Goal: Task Accomplishment & Management: Use online tool/utility

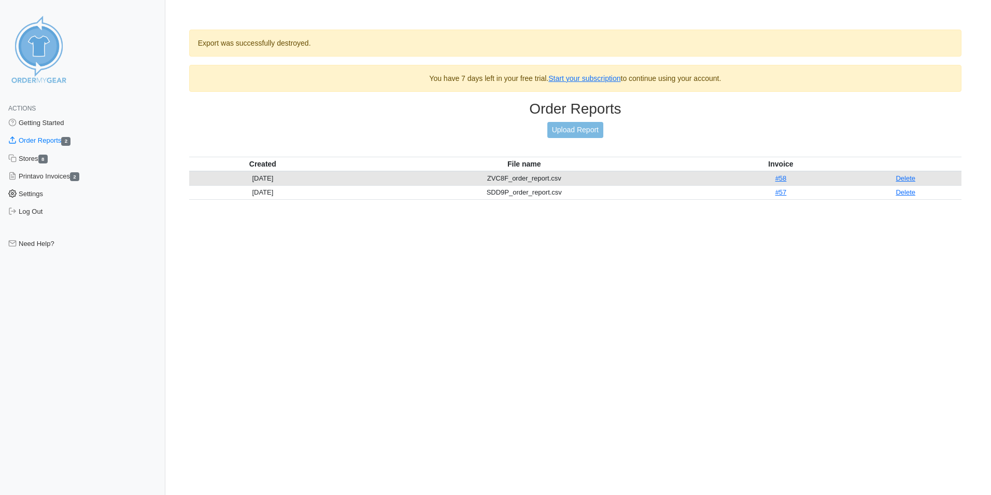
click at [38, 194] on link "Settings" at bounding box center [82, 194] width 165 height 18
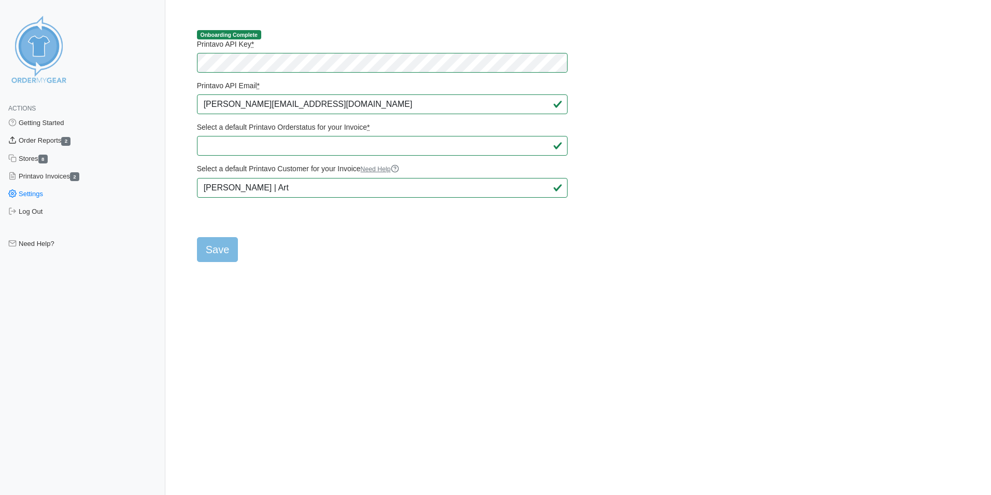
click at [47, 143] on link "Order Reports 2" at bounding box center [82, 141] width 165 height 18
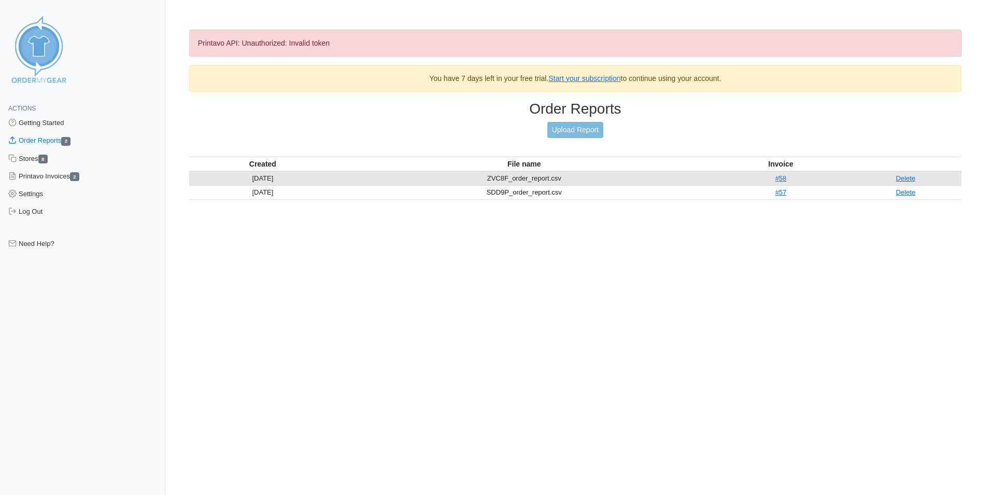
click at [280, 218] on html "Actions Getting Started Order Reports 2 Stores 8 Printavo Invoices 2 Settings L…" at bounding box center [495, 117] width 991 height 234
click at [29, 192] on link "Settings" at bounding box center [82, 194] width 165 height 18
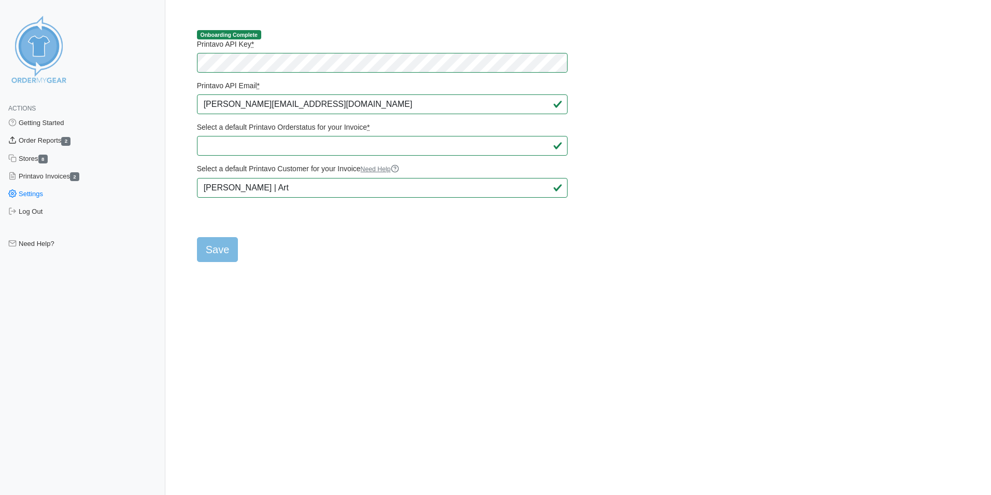
click at [38, 141] on link "Order Reports 2" at bounding box center [82, 141] width 165 height 18
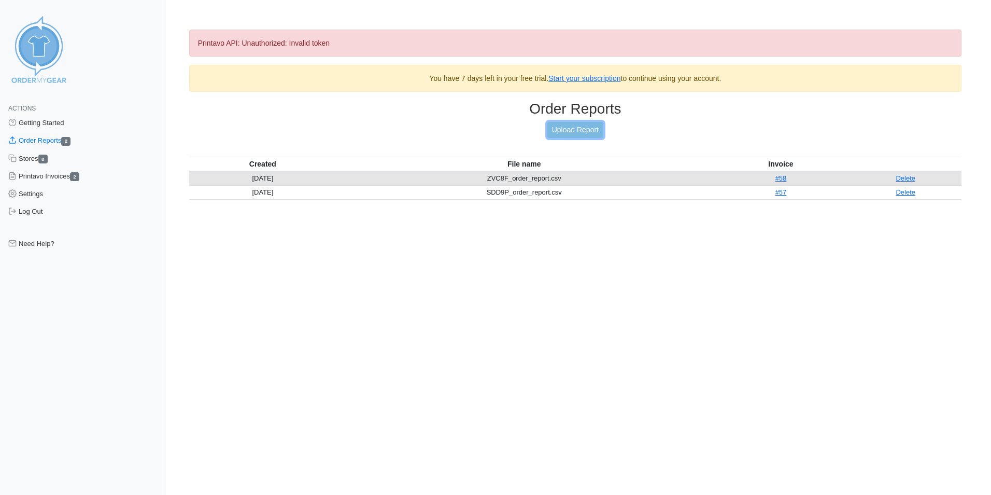
click at [570, 130] on link "Upload Report" at bounding box center [575, 130] width 56 height 16
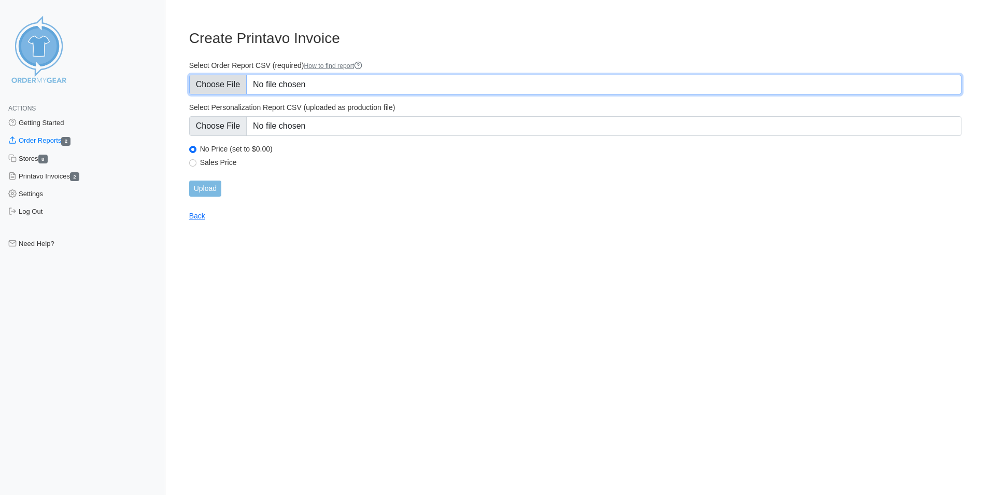
click at [241, 75] on input "Select Order Report CSV (required) How to find report" at bounding box center [575, 85] width 772 height 20
type input "C:\fakepath\AXTC8_order_report.csv"
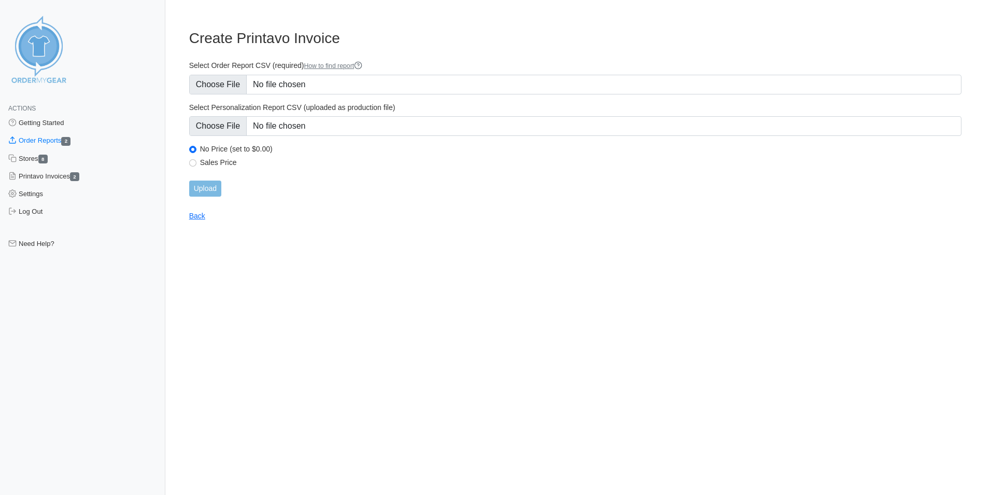
click at [213, 166] on label "Sales Price" at bounding box center [581, 162] width 762 height 9
click at [196, 166] on input "Sales Price" at bounding box center [192, 162] width 7 height 7
radio input "true"
click at [210, 184] on input "Upload" at bounding box center [205, 188] width 32 height 16
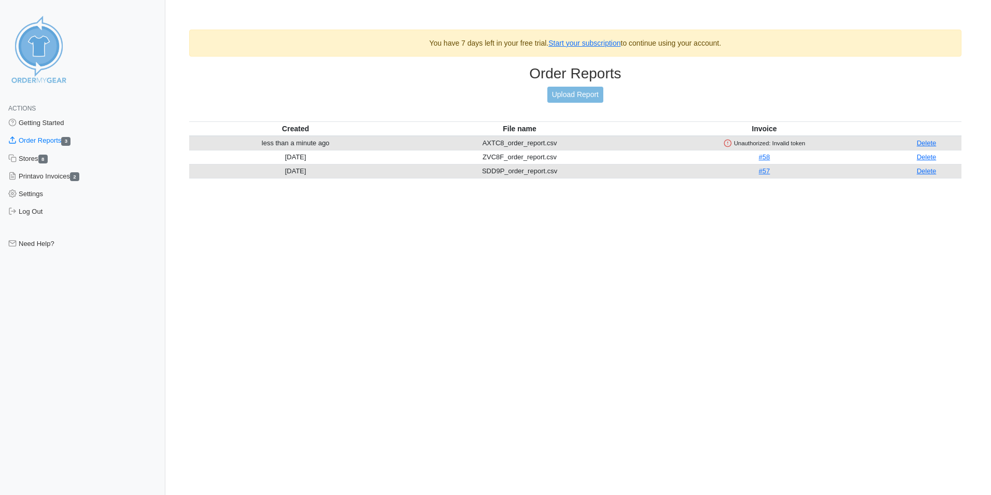
drag, startPoint x: 927, startPoint y: 142, endPoint x: 549, endPoint y: 63, distance: 386.5
click at [927, 142] on link "Delete" at bounding box center [927, 143] width 20 height 8
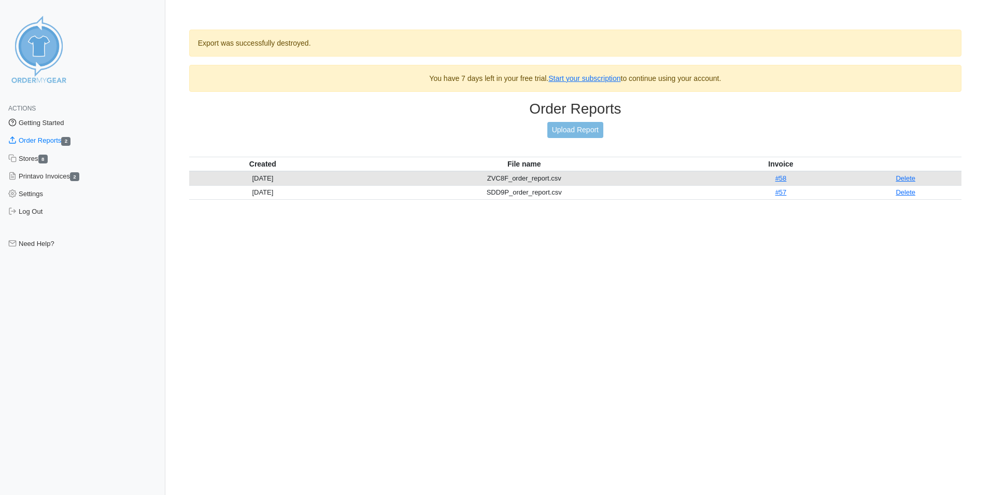
click at [36, 125] on link "Getting Started" at bounding box center [82, 123] width 165 height 18
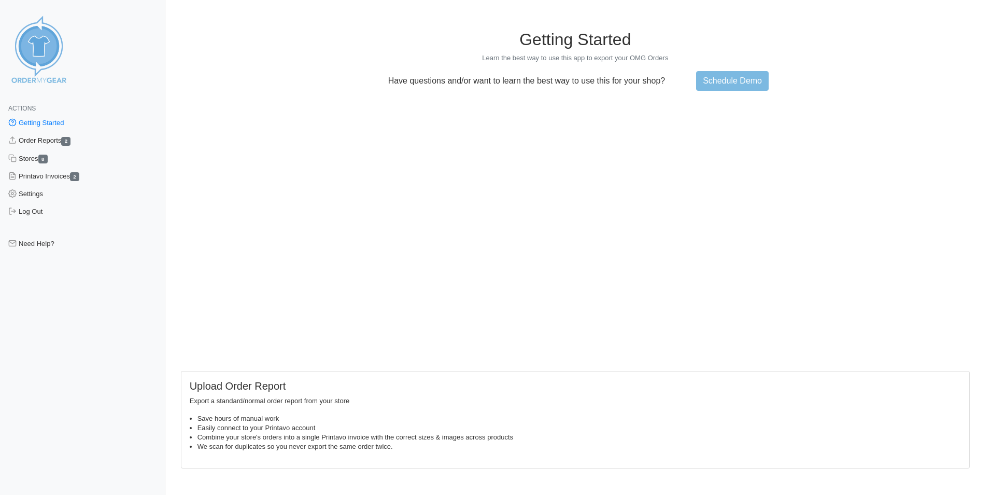
click at [44, 66] on img at bounding box center [39, 49] width 78 height 78
click at [35, 160] on link "Stores 8" at bounding box center [82, 159] width 165 height 18
